Goal: Task Accomplishment & Management: Manage account settings

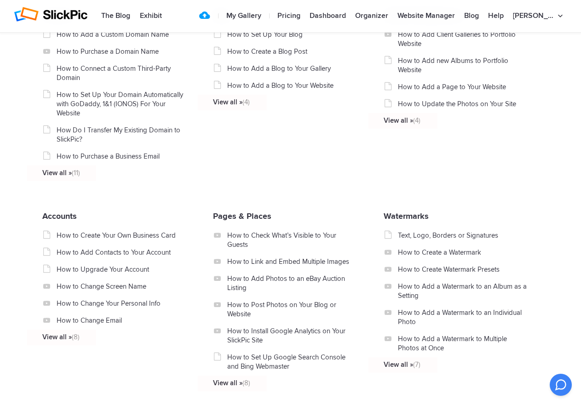
scroll to position [644, 0]
click at [81, 322] on link "How to Change Email" at bounding box center [122, 320] width 130 height 9
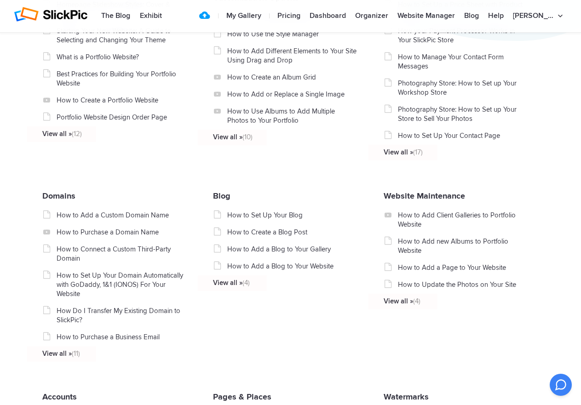
scroll to position [460, 0]
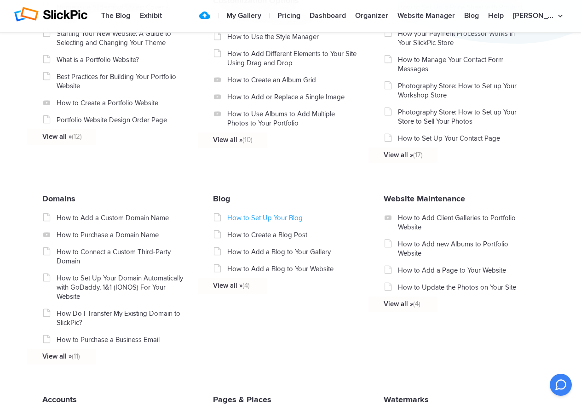
click at [258, 220] on link "How to Set Up Your Blog" at bounding box center [292, 218] width 130 height 9
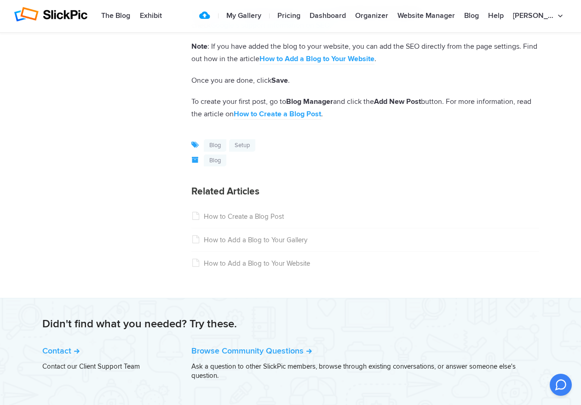
scroll to position [1657, 0]
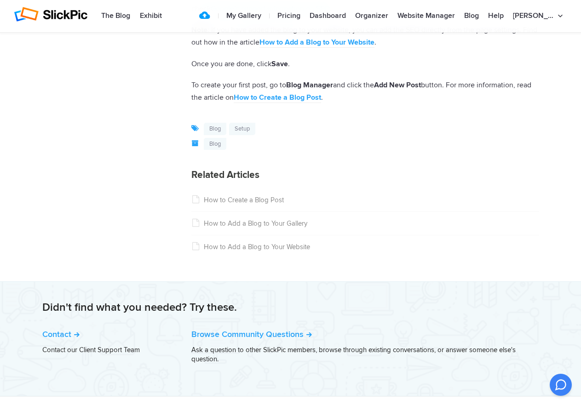
click at [231, 200] on link "How to Create a Blog Post" at bounding box center [237, 200] width 92 height 8
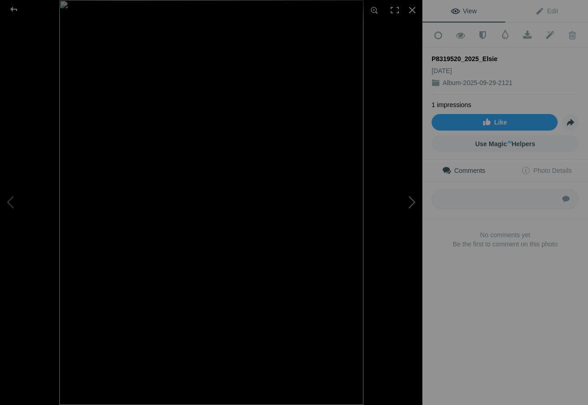
click at [413, 197] on button at bounding box center [387, 203] width 69 height 146
click at [545, 14] on span "Edit" at bounding box center [546, 10] width 23 height 7
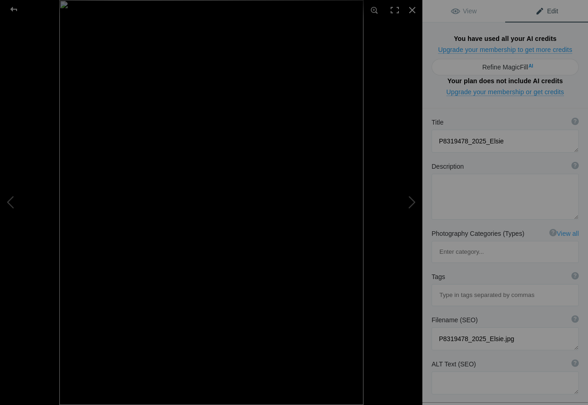
click at [448, 287] on input at bounding box center [505, 295] width 137 height 17
type input "Bird"
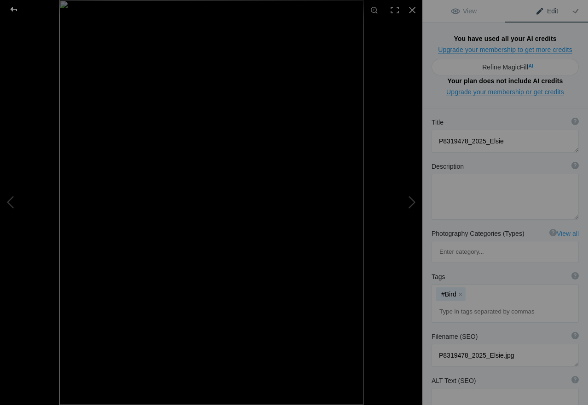
click at [11, 4] on div at bounding box center [13, 9] width 33 height 18
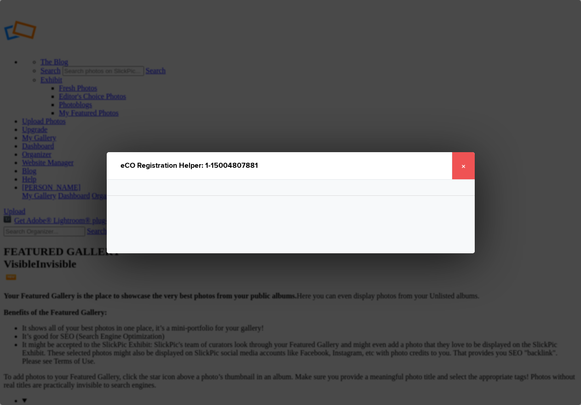
click at [459, 159] on link "×" at bounding box center [463, 166] width 23 height 28
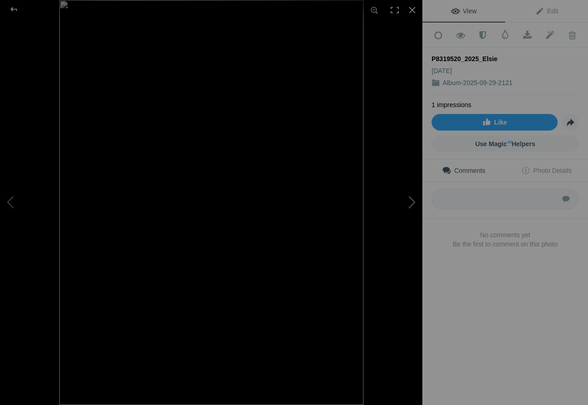
click at [416, 195] on button at bounding box center [387, 203] width 69 height 146
click at [17, 7] on div at bounding box center [13, 9] width 33 height 18
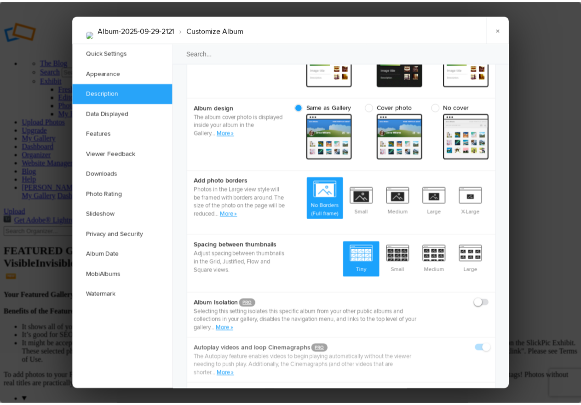
scroll to position [414, 0]
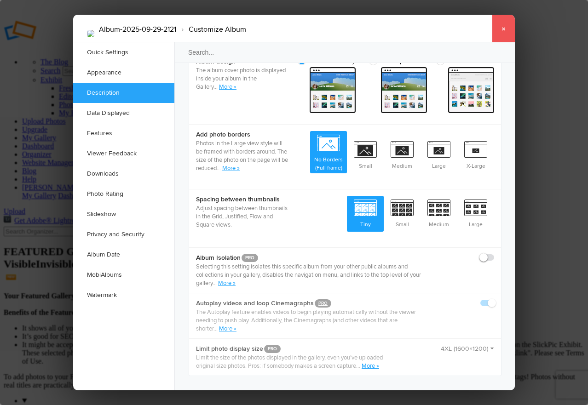
click at [505, 25] on link "×" at bounding box center [503, 29] width 23 height 28
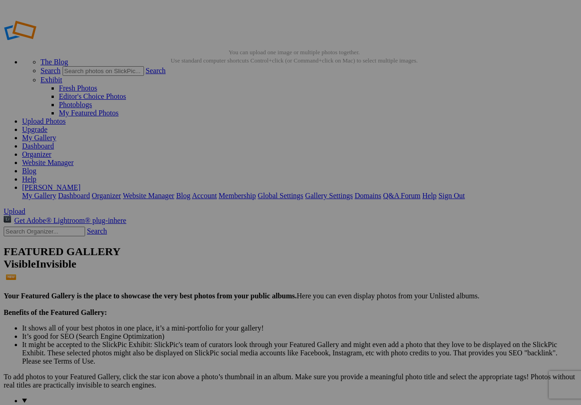
click at [36, 167] on link "Blog" at bounding box center [29, 171] width 14 height 8
